Goal: Navigation & Orientation: Go to known website

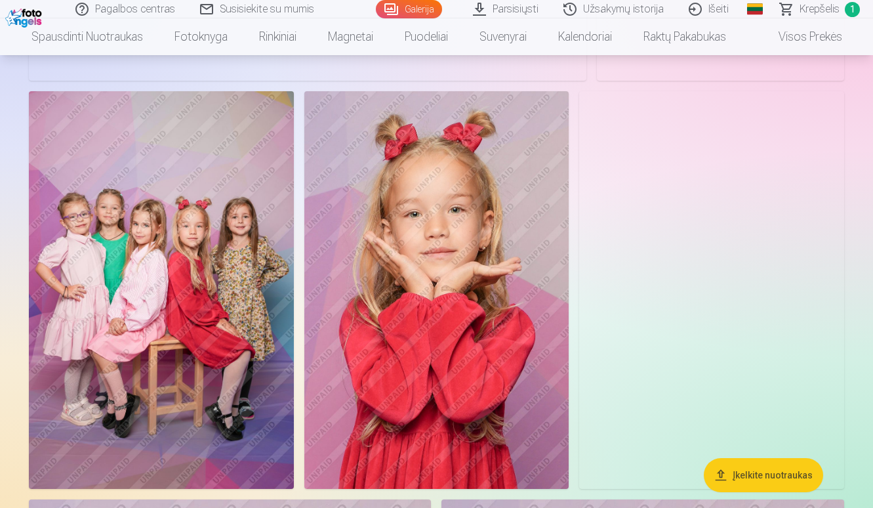
scroll to position [3675, 0]
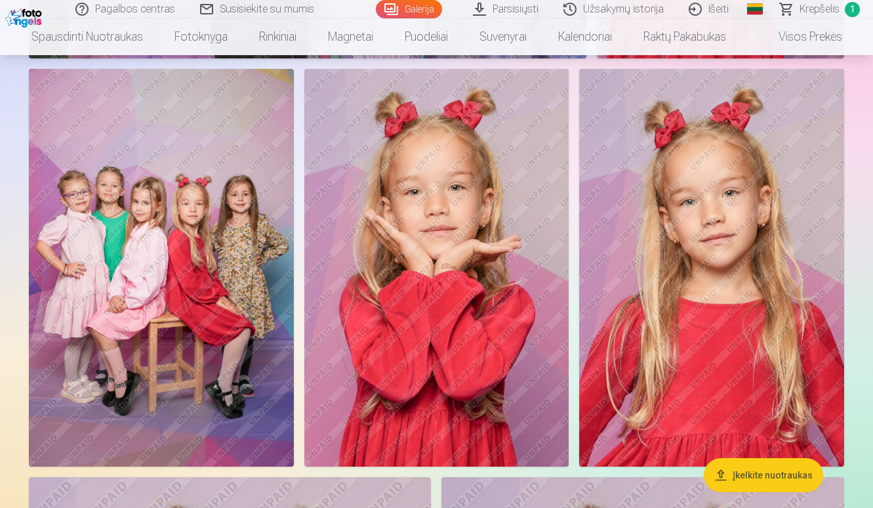
click at [136, 222] on img at bounding box center [161, 268] width 265 height 398
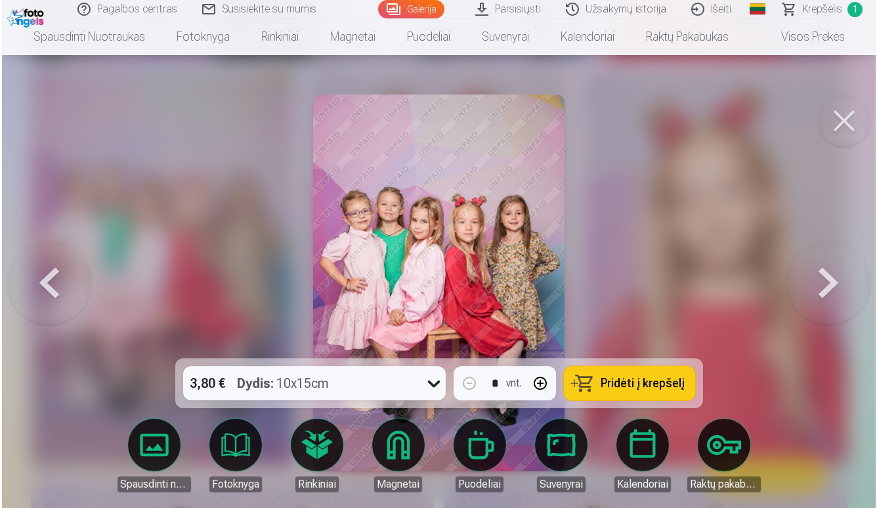
scroll to position [3688, 0]
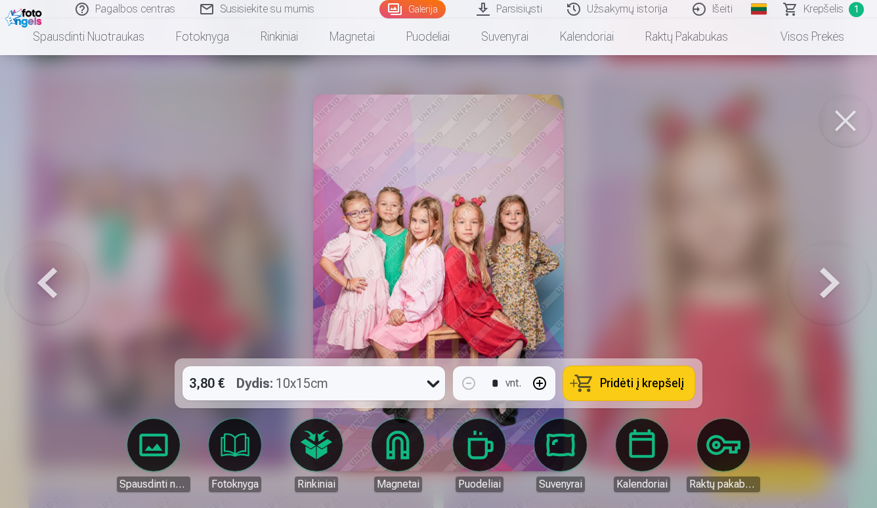
click at [845, 119] on button at bounding box center [845, 120] width 52 height 52
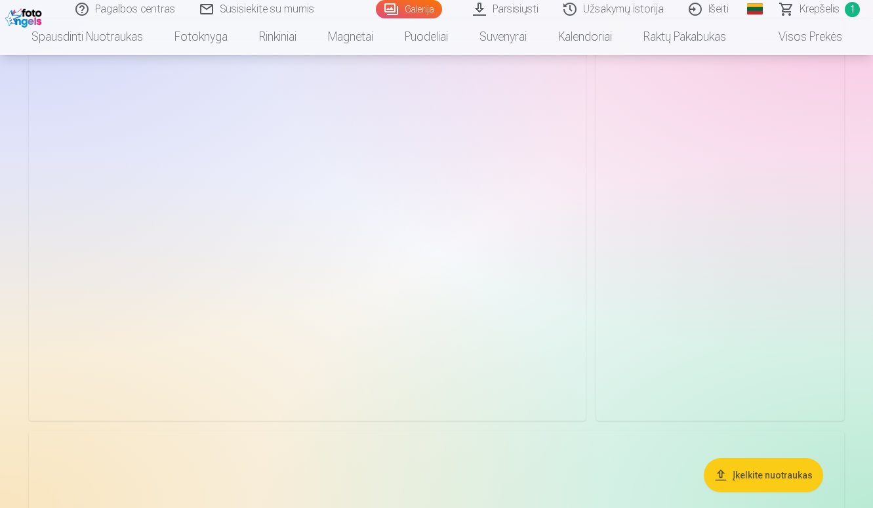
scroll to position [1181, 0]
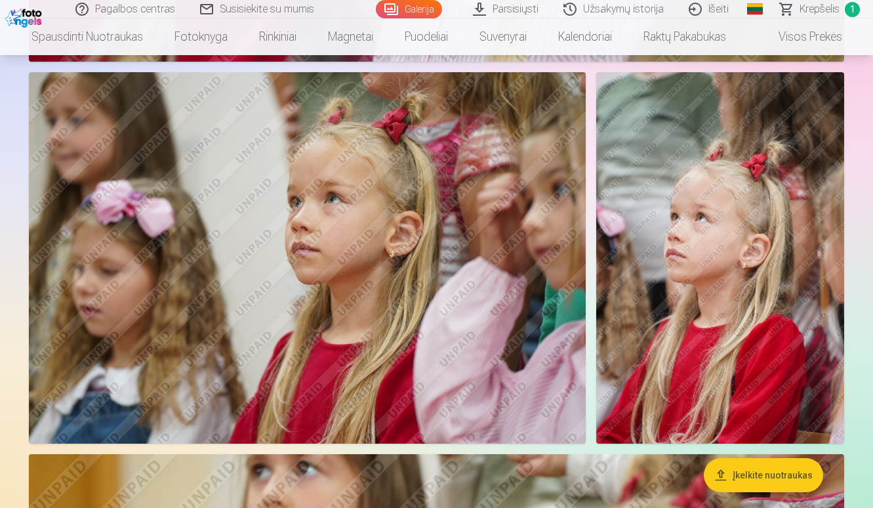
click at [698, 3] on link "Išeiti" at bounding box center [709, 9] width 65 height 18
